Goal: Check status

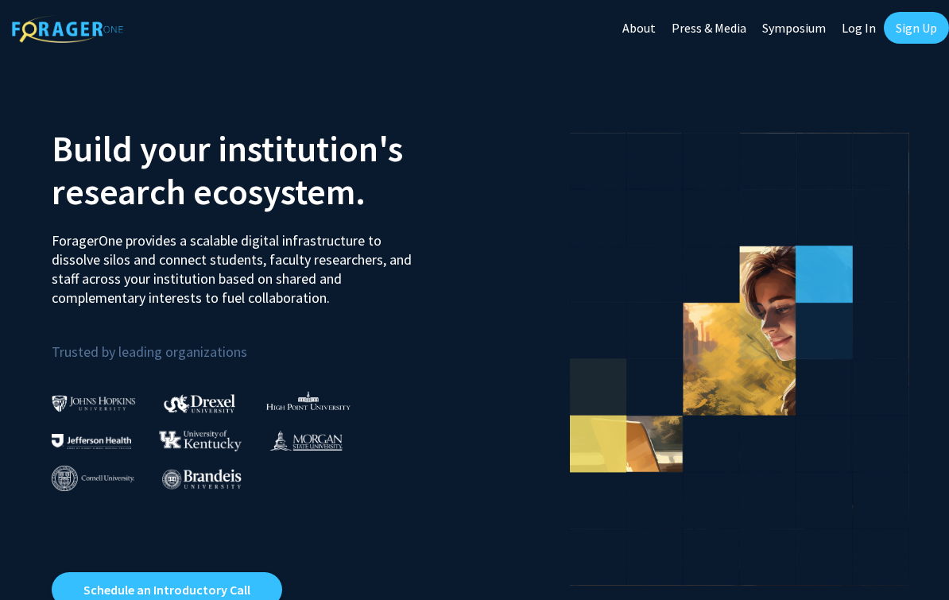
click at [856, 28] on link "Log In" at bounding box center [859, 28] width 50 height 56
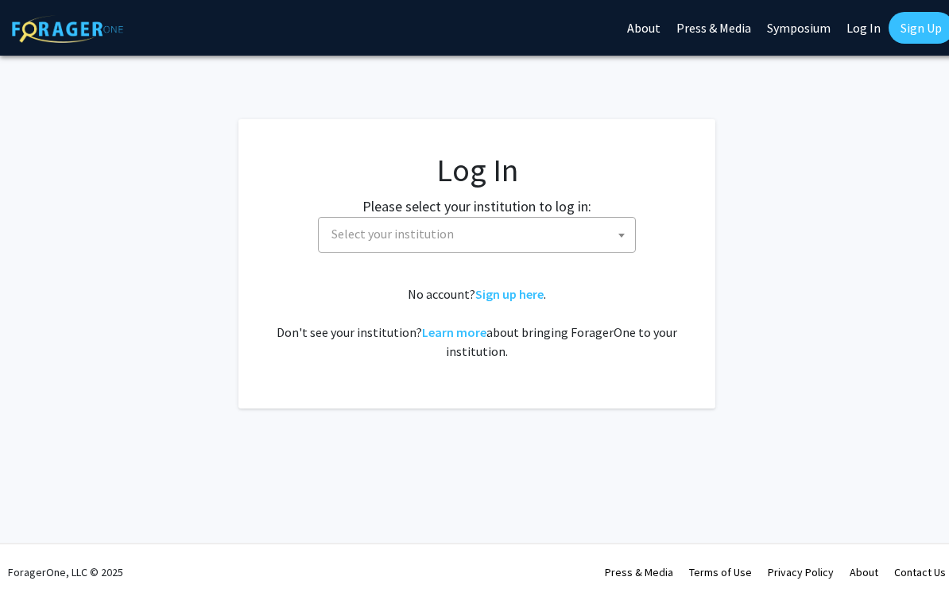
click at [509, 223] on span "Select your institution" at bounding box center [480, 234] width 310 height 33
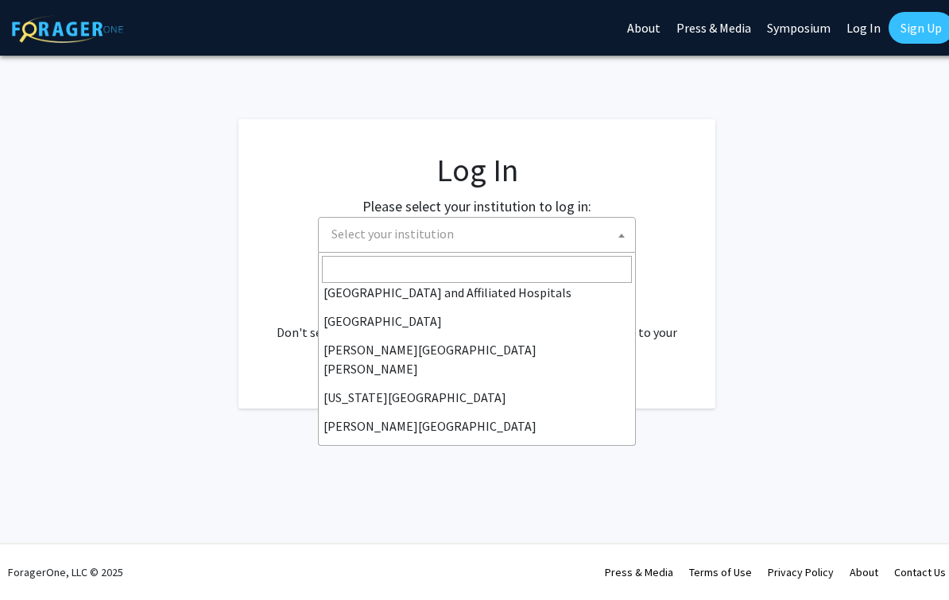
scroll to position [277, 0]
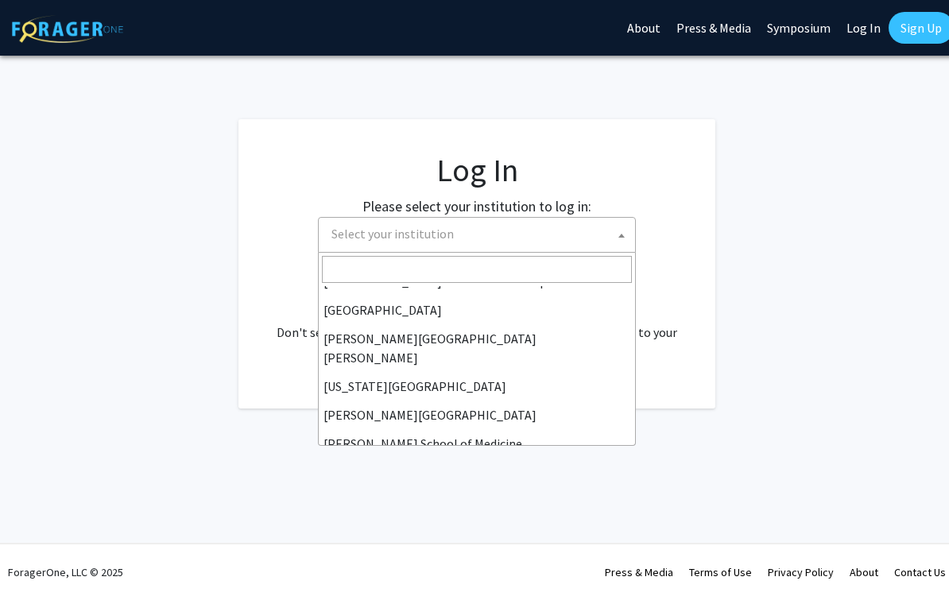
select select "1"
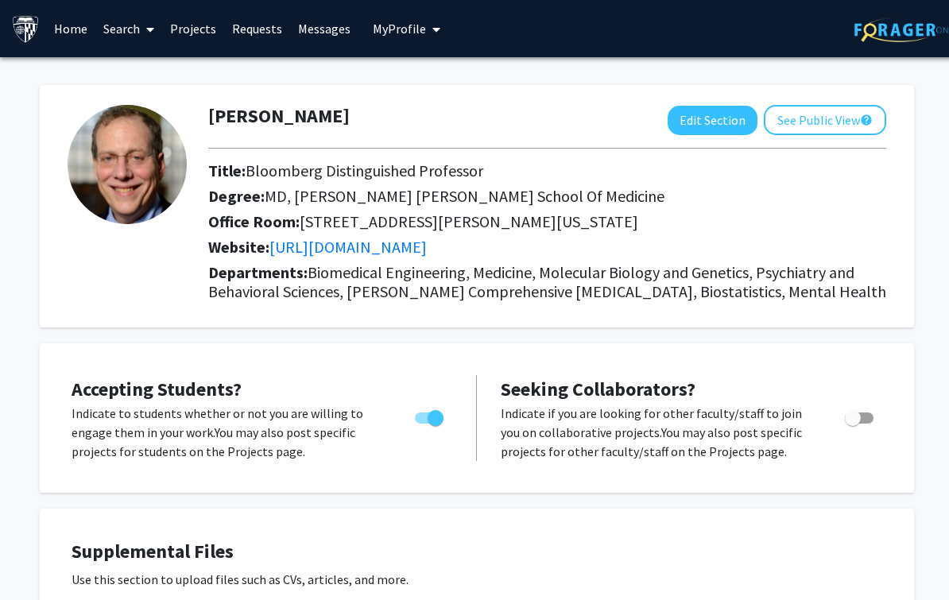
click at [250, 26] on link "Requests" at bounding box center [257, 29] width 66 height 56
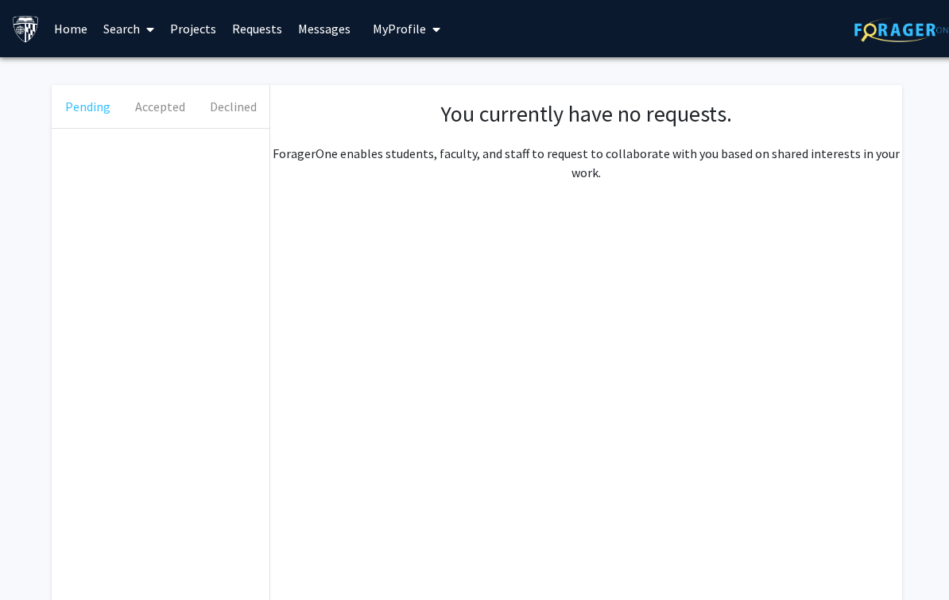
click at [92, 116] on button "Pending" at bounding box center [88, 106] width 72 height 43
